Goal: Task Accomplishment & Management: Use online tool/utility

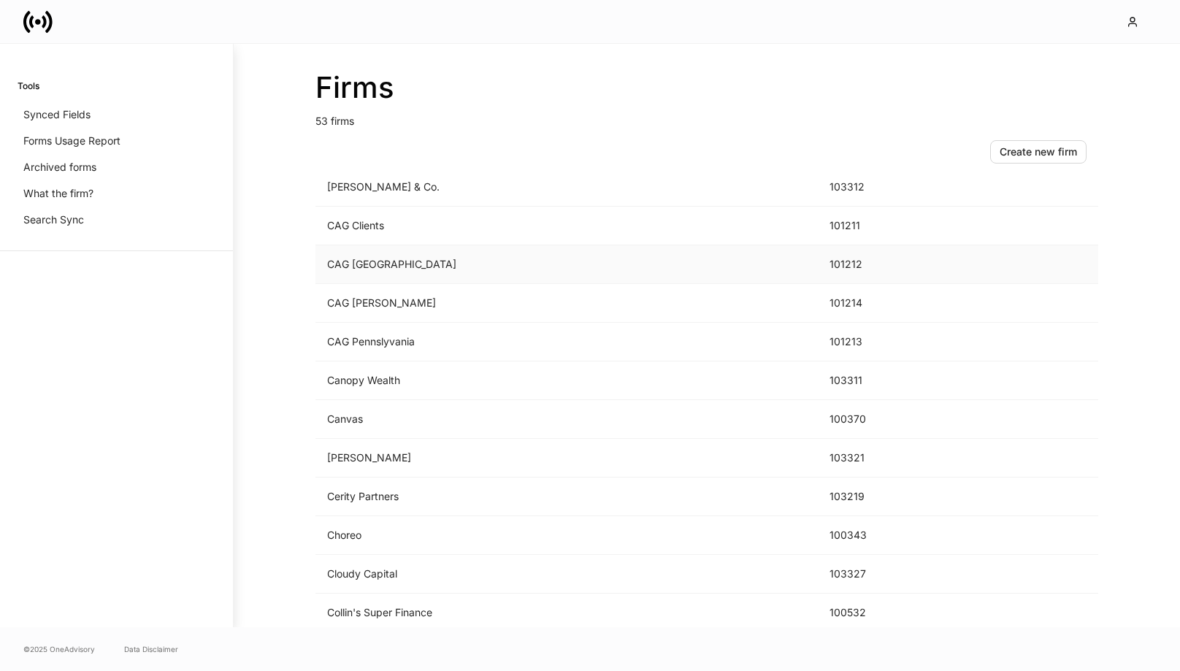
scroll to position [207, 0]
click at [394, 543] on td "Choreo" at bounding box center [567, 535] width 503 height 39
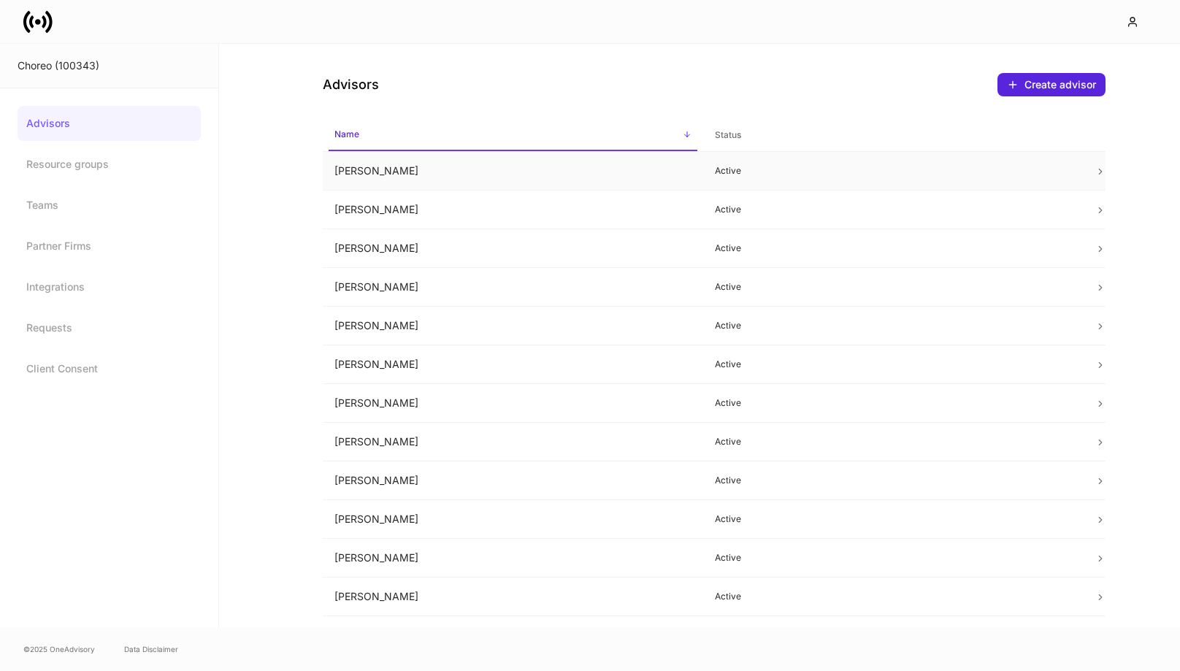
click at [713, 164] on td "Active" at bounding box center [893, 171] width 381 height 39
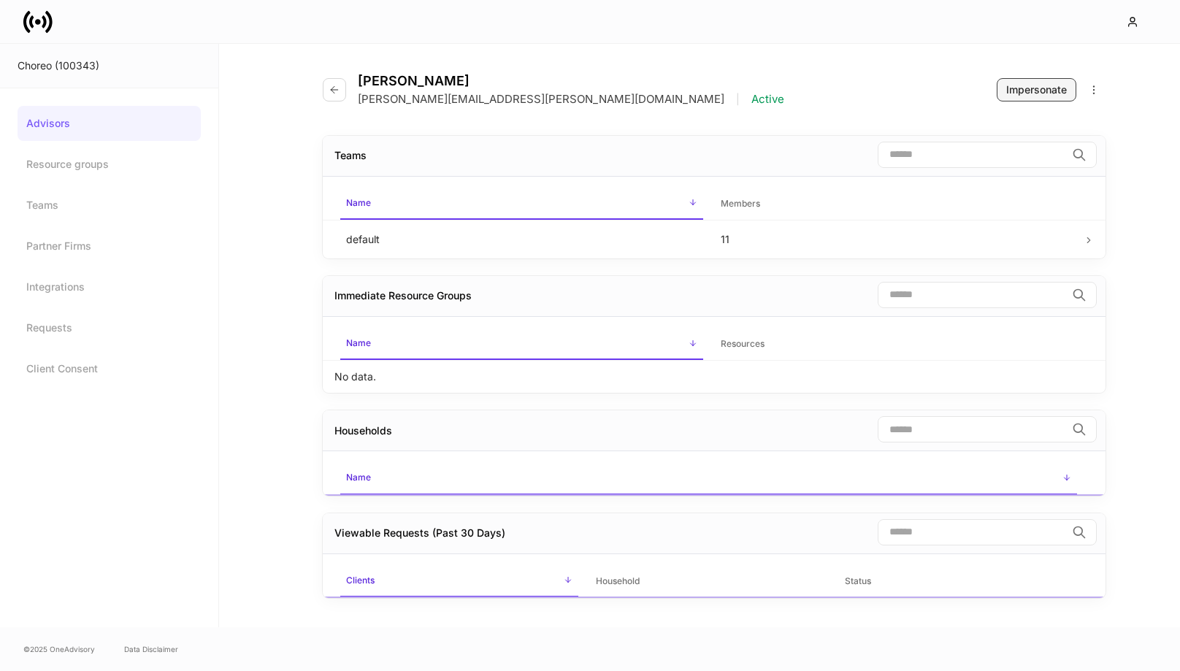
click at [1023, 97] on button "Impersonate" at bounding box center [1037, 89] width 80 height 23
